Goal: Transaction & Acquisition: Purchase product/service

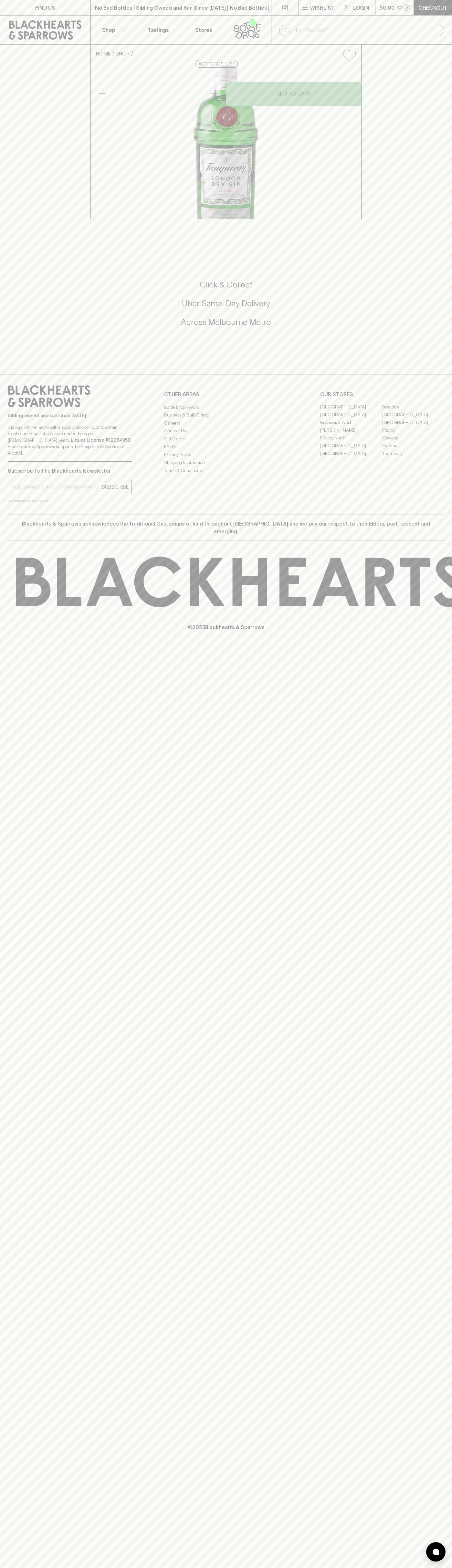
click at [67, 19] on link at bounding box center [45, 30] width 90 height 29
click at [446, 1567] on html "FIND US | No Bad Bottles | Sibling Owned and Run Since [DATE] | No Bad Bottles …" at bounding box center [226, 784] width 452 height 1568
